Goal: Find specific page/section: Find specific page/section

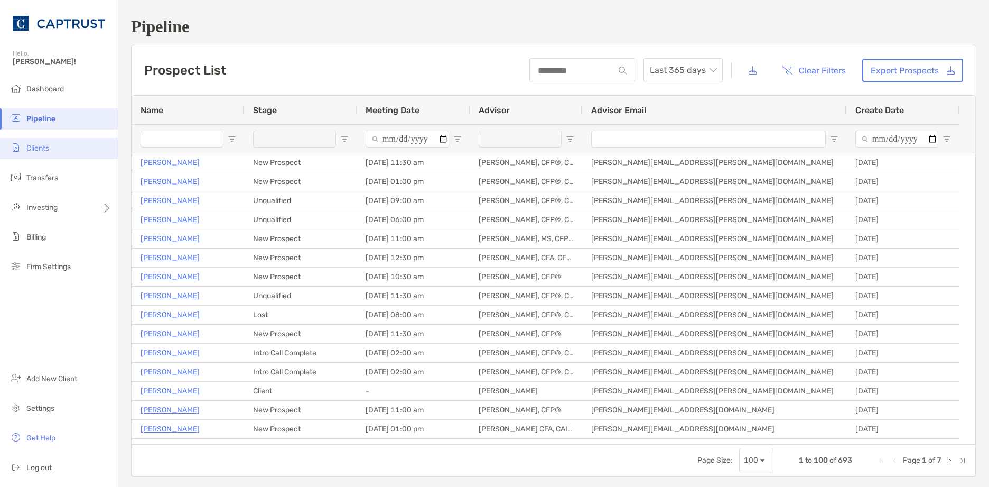
click at [32, 152] on span "Clients" at bounding box center [37, 148] width 23 height 9
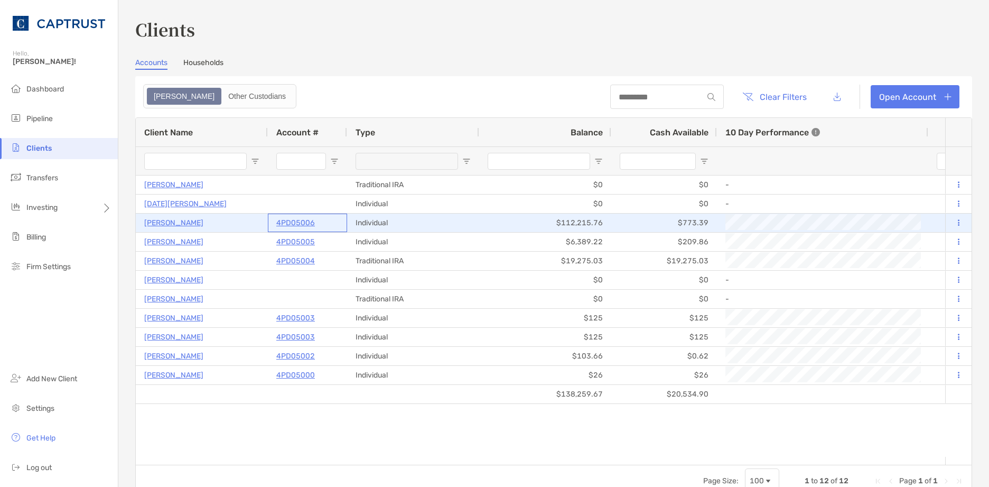
click at [301, 220] on p "4PD05006" at bounding box center [295, 222] width 39 height 13
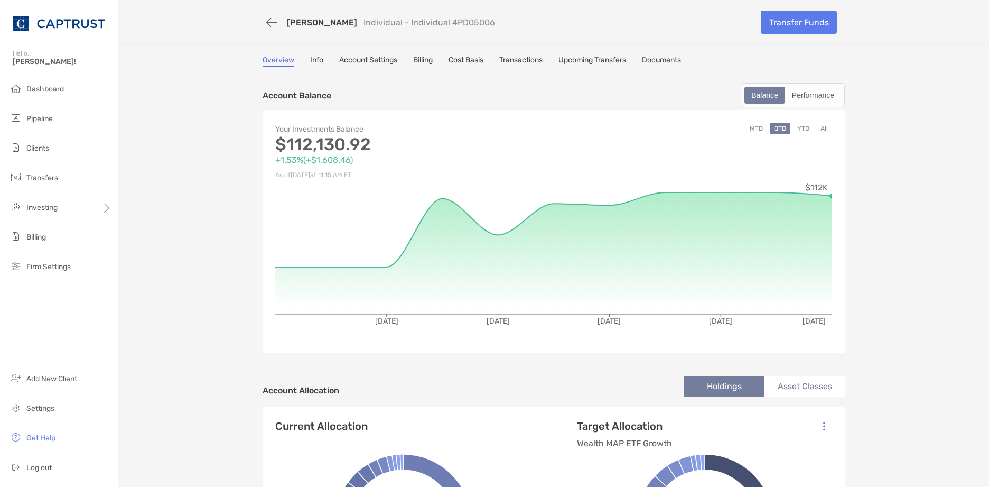
click at [316, 60] on link "Info" at bounding box center [316, 61] width 13 height 12
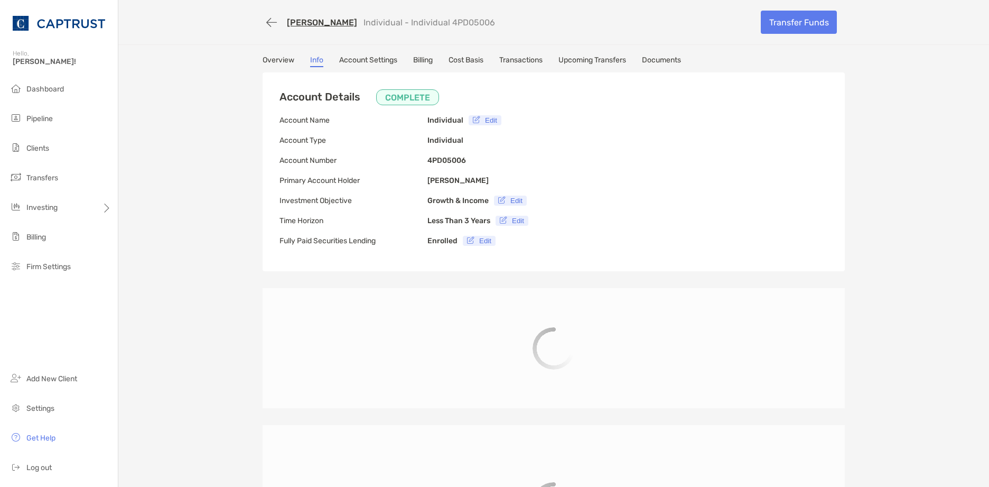
type input "**********"
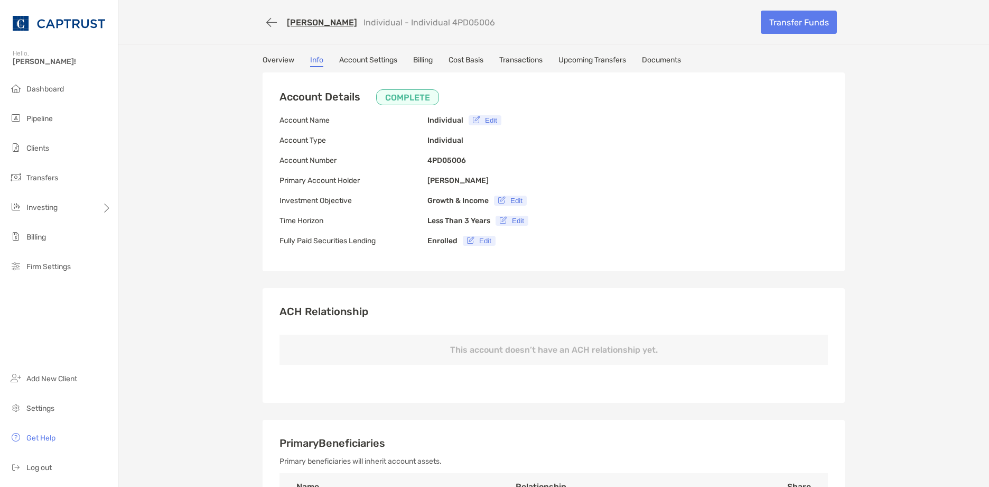
click at [263, 62] on link "Overview" at bounding box center [279, 61] width 32 height 12
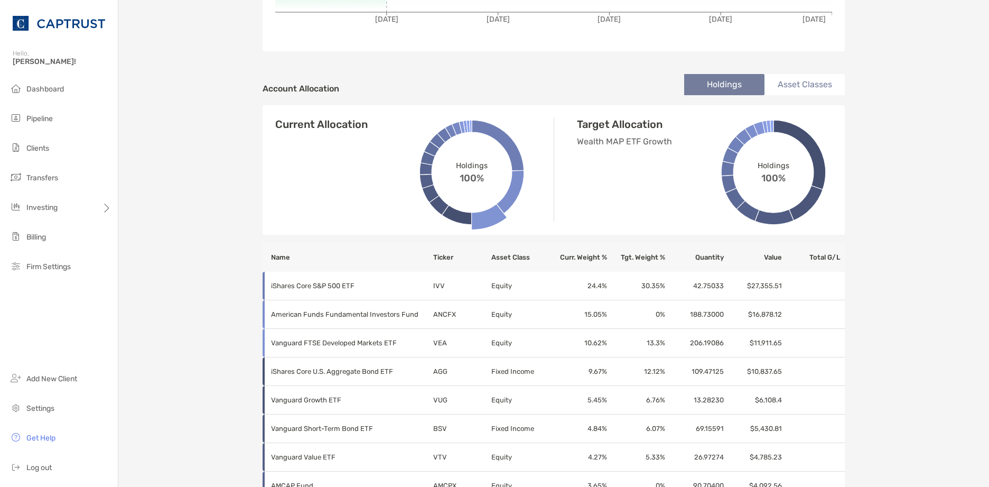
scroll to position [53, 0]
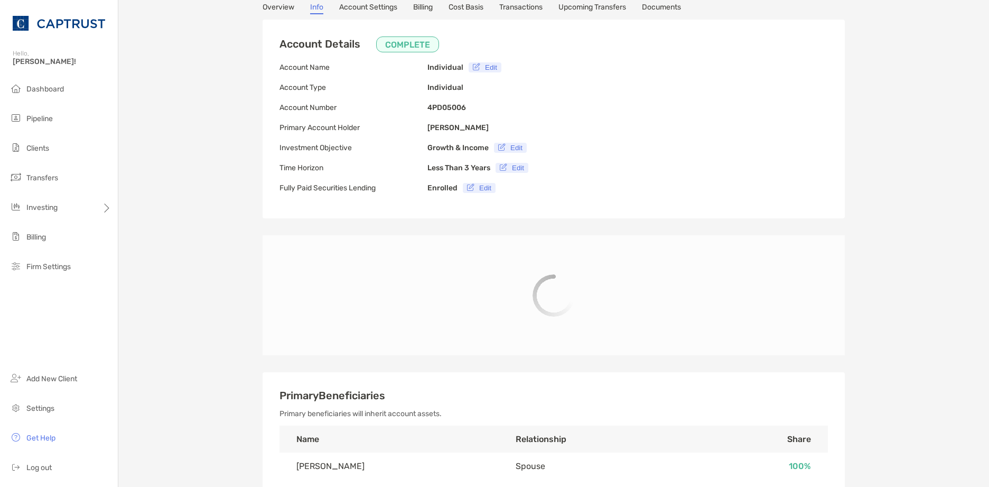
type input "**********"
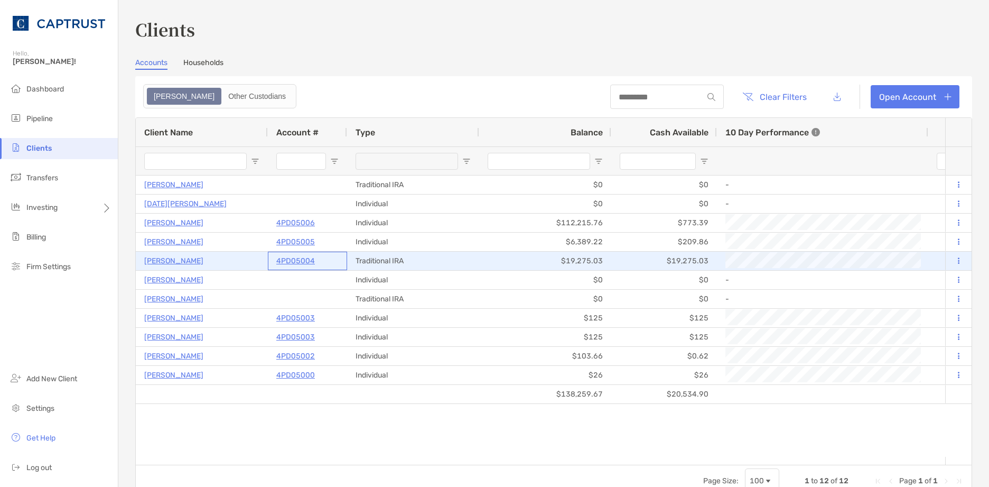
click at [299, 261] on p "4PD05004" at bounding box center [295, 260] width 39 height 13
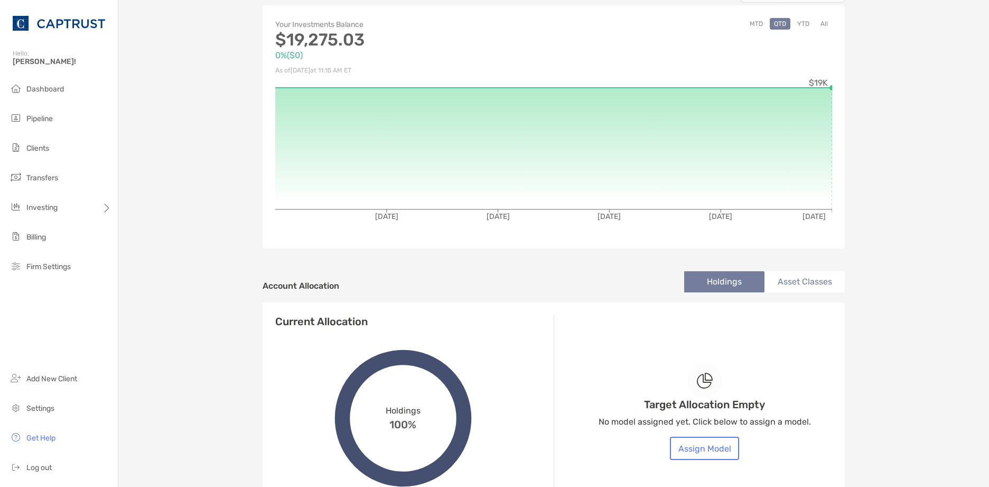
scroll to position [106, 0]
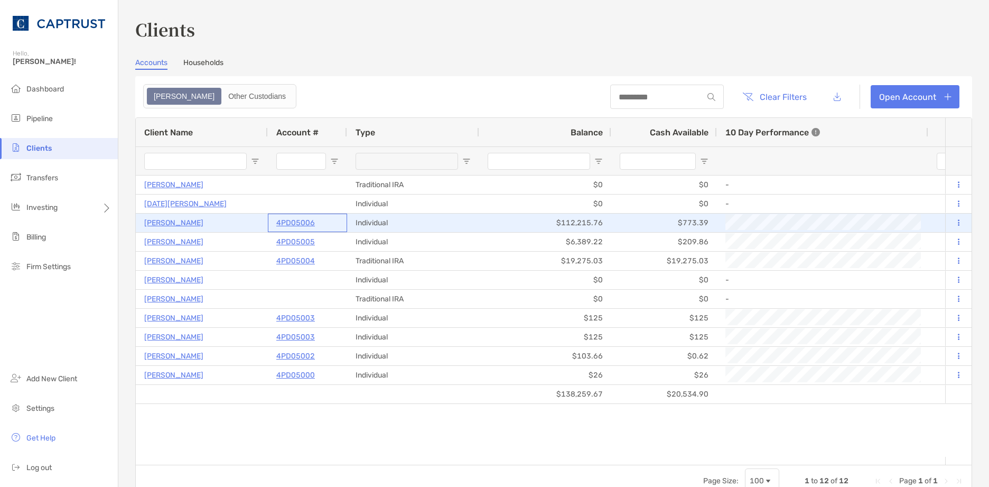
click at [286, 224] on p "4PD05006" at bounding box center [295, 222] width 39 height 13
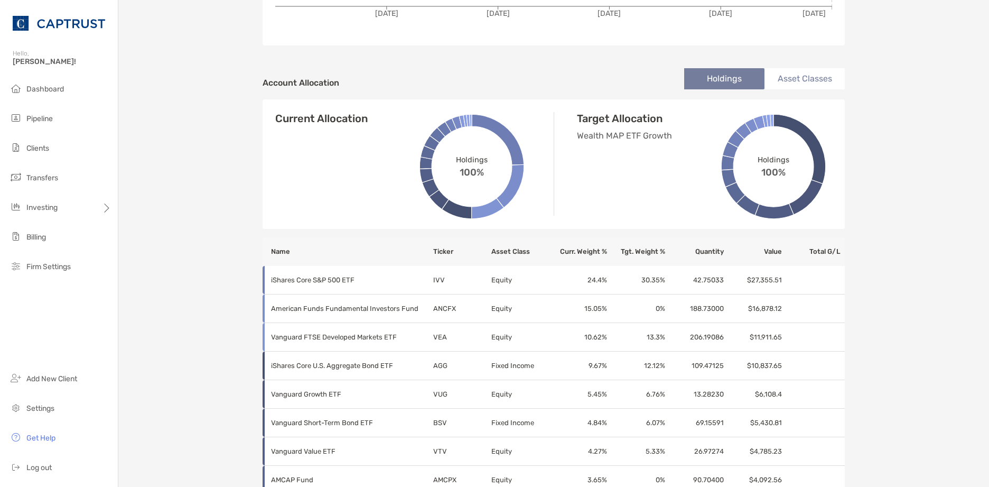
scroll to position [370, 0]
